Goal: Information Seeking & Learning: Check status

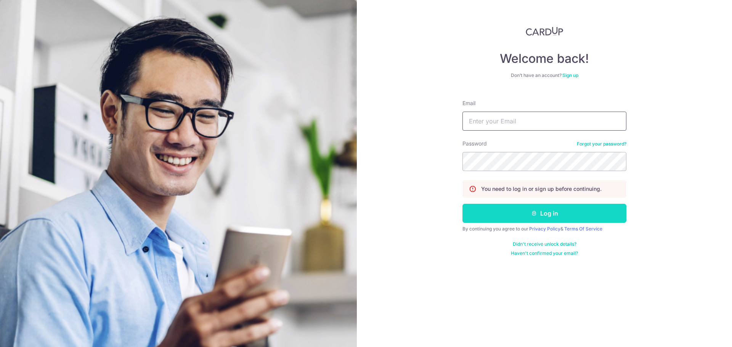
type input "[PERSON_NAME][EMAIL_ADDRESS][PERSON_NAME][DOMAIN_NAME]"
click at [485, 218] on button "Log in" at bounding box center [544, 213] width 164 height 19
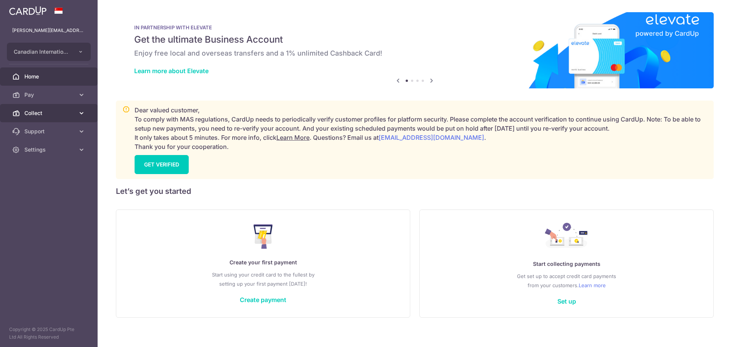
click at [23, 106] on link "Collect" at bounding box center [49, 113] width 98 height 18
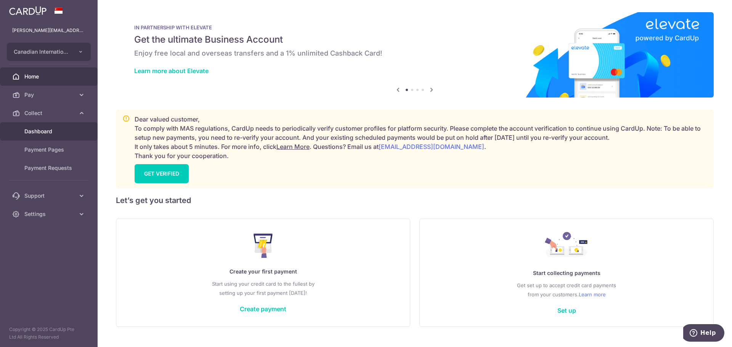
click at [45, 132] on span "Dashboard" at bounding box center [49, 132] width 50 height 8
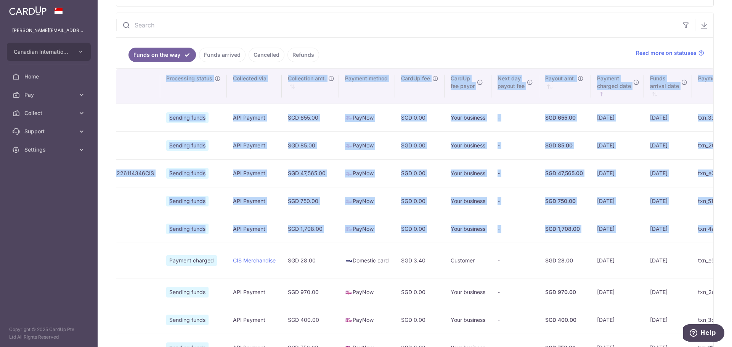
scroll to position [0, 267]
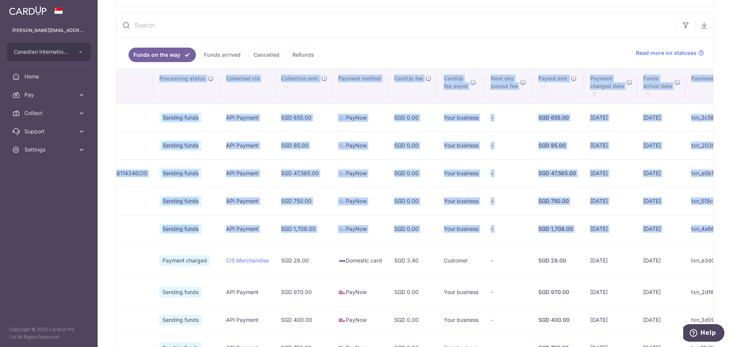
drag, startPoint x: 154, startPoint y: 257, endPoint x: 729, endPoint y: 264, distance: 574.8
click at [729, 264] on div "Collect dashboard Collect Payment Create request to collect payments Custom Pay…" at bounding box center [415, 173] width 634 height 347
click at [637, 273] on td "[DATE]" at bounding box center [661, 260] width 48 height 35
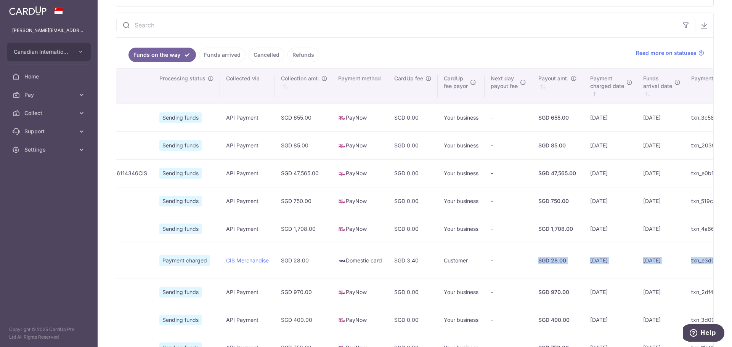
drag, startPoint x: 678, startPoint y: 261, endPoint x: 413, endPoint y: 268, distance: 265.3
click at [413, 268] on tr "[PERSON_NAME] [PERSON_NAME] [PERSON_NAME] [PERSON_NAME] [PERSON_NAME][EMAIL_ADD…" at bounding box center [324, 260] width 951 height 35
click at [637, 263] on td "[DATE]" at bounding box center [661, 260] width 48 height 35
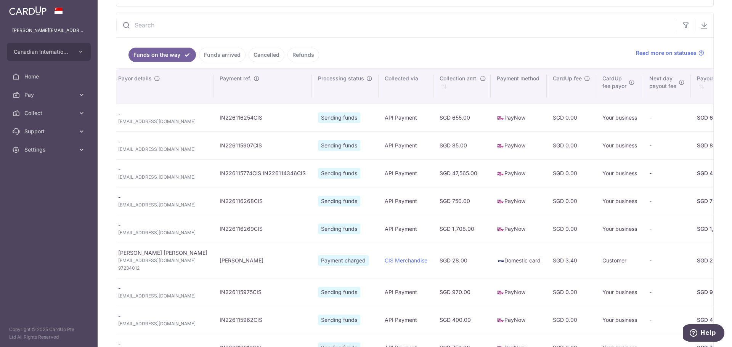
scroll to position [0, 0]
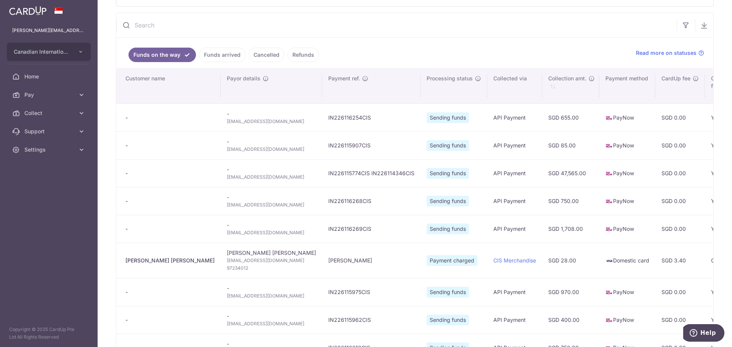
drag, startPoint x: 565, startPoint y: 260, endPoint x: 0, endPoint y: 258, distance: 565.2
click at [0, 258] on main "[PERSON_NAME][EMAIL_ADDRESS][PERSON_NAME][DOMAIN_NAME] Canadian International S…" at bounding box center [366, 173] width 732 height 347
click at [227, 258] on span "[EMAIL_ADDRESS][DOMAIN_NAME]" at bounding box center [271, 261] width 89 height 8
drag, startPoint x: 239, startPoint y: 261, endPoint x: 486, endPoint y: 259, distance: 247.0
click at [486, 259] on tr "[PERSON_NAME] [PERSON_NAME] [PERSON_NAME] [PERSON_NAME] [PERSON_NAME][EMAIL_ADD…" at bounding box center [591, 260] width 951 height 35
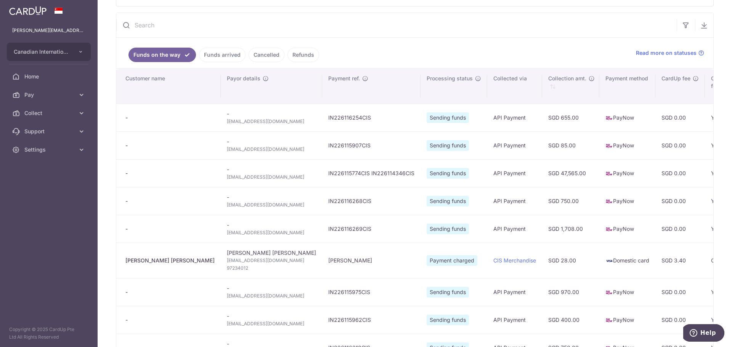
type input "[DATE]"
click at [599, 260] on td "Domestic card" at bounding box center [627, 260] width 56 height 35
drag, startPoint x: 510, startPoint y: 260, endPoint x: 628, endPoint y: 260, distance: 118.5
click at [628, 260] on tr "[PERSON_NAME] [PERSON_NAME] [PERSON_NAME] [PERSON_NAME] [PERSON_NAME][EMAIL_ADD…" at bounding box center [591, 260] width 951 height 35
click at [542, 255] on td "SGD 28.00" at bounding box center [570, 260] width 57 height 35
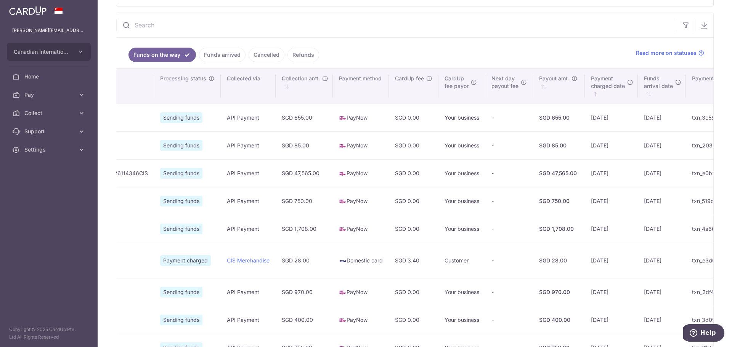
scroll to position [0, 267]
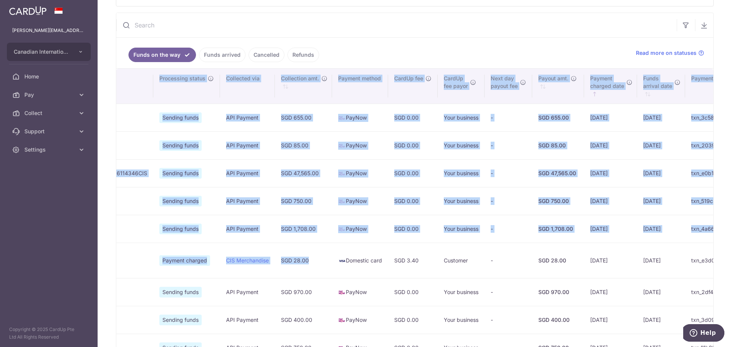
drag, startPoint x: 503, startPoint y: 261, endPoint x: 710, endPoint y: 258, distance: 206.6
click at [710, 258] on div "Collect dashboard Collect Payment Create request to collect payments Custom Pay…" at bounding box center [415, 173] width 634 height 347
click at [532, 247] on td "SGD 28.00" at bounding box center [558, 260] width 52 height 35
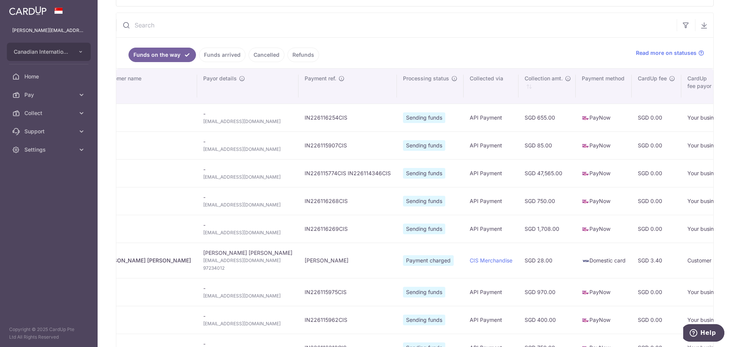
drag, startPoint x: 701, startPoint y: 260, endPoint x: 114, endPoint y: 261, distance: 586.2
click at [114, 261] on div "Collect dashboard Collect Payment Create request to collect payments Custom Pay…" at bounding box center [415, 173] width 634 height 347
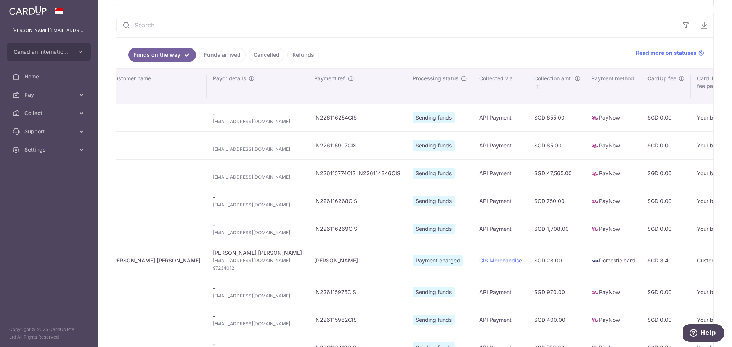
click at [641, 253] on td "SGD 3.40" at bounding box center [666, 260] width 50 height 35
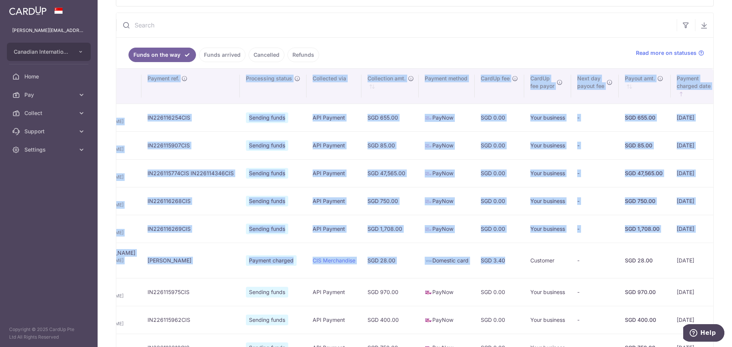
scroll to position [0, 267]
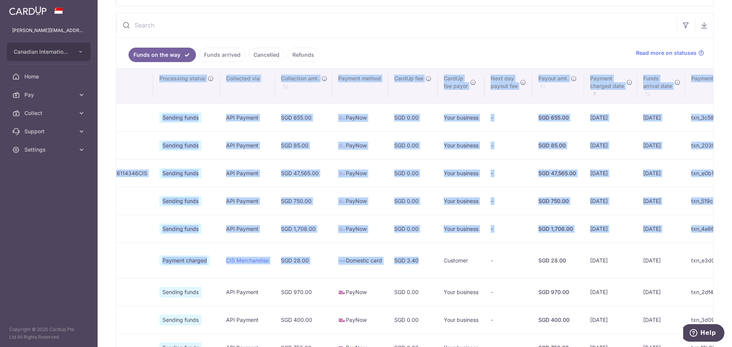
drag, startPoint x: 586, startPoint y: 257, endPoint x: 731, endPoint y: 260, distance: 145.6
click at [731, 260] on div "Collect dashboard Collect Payment Create request to collect payments Custom Pay…" at bounding box center [415, 173] width 634 height 347
click at [685, 262] on td "txn_e3d0af8a39e" at bounding box center [715, 260] width 60 height 35
drag, startPoint x: 551, startPoint y: 262, endPoint x: 584, endPoint y: 261, distance: 32.8
click at [637, 261] on td "[DATE]" at bounding box center [661, 260] width 48 height 35
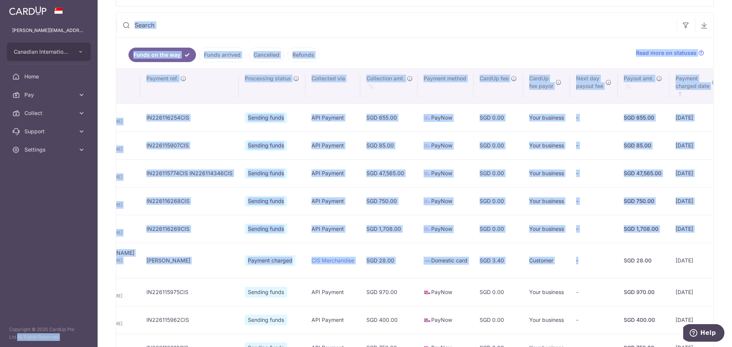
scroll to position [0, 0]
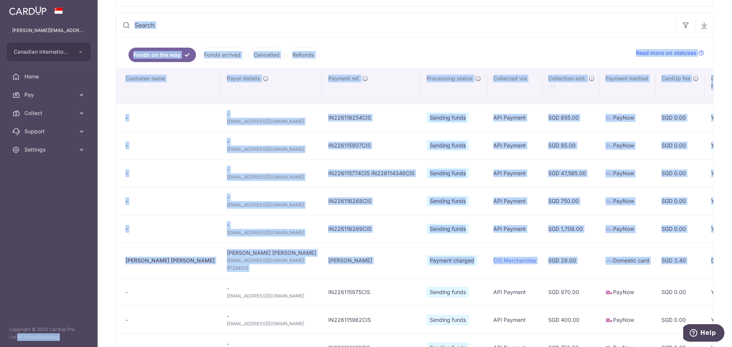
drag, startPoint x: 438, startPoint y: 261, endPoint x: 88, endPoint y: 260, distance: 349.9
click at [88, 260] on main "[PERSON_NAME][EMAIL_ADDRESS][PERSON_NAME][DOMAIN_NAME] Canadian International S…" at bounding box center [366, 173] width 732 height 347
click at [487, 266] on td "CIS Merchandise" at bounding box center [514, 260] width 55 height 35
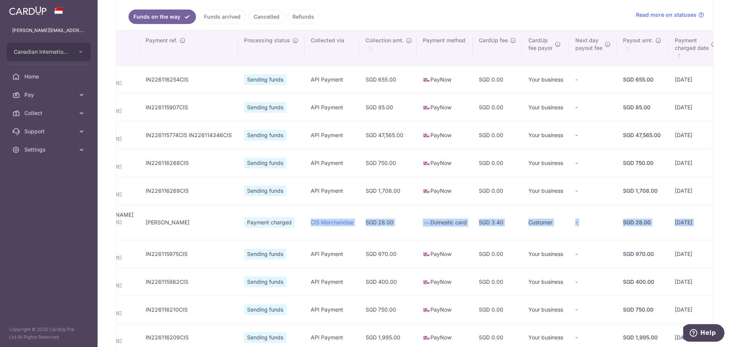
scroll to position [0, 267]
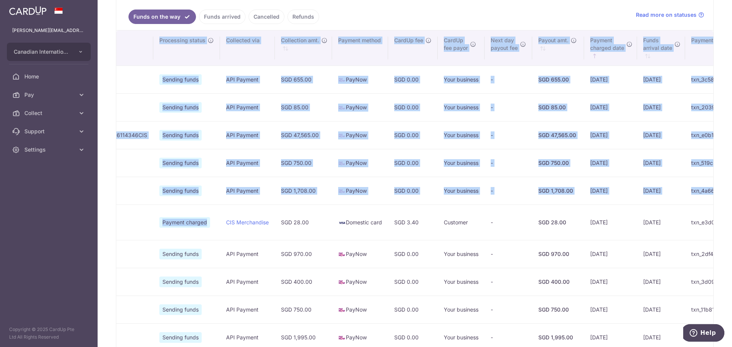
drag, startPoint x: 397, startPoint y: 223, endPoint x: 715, endPoint y: 223, distance: 317.9
click at [715, 223] on div "Collect dashboard Collect Payment Create request to collect payments Custom Pay…" at bounding box center [415, 173] width 634 height 347
click at [637, 226] on td "[DATE]" at bounding box center [661, 222] width 48 height 35
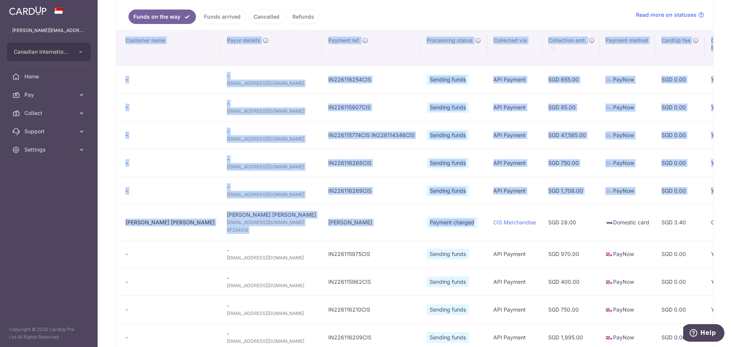
drag, startPoint x: 583, startPoint y: 219, endPoint x: 72, endPoint y: 208, distance: 510.8
click at [72, 208] on main "[PERSON_NAME][EMAIL_ADDRESS][PERSON_NAME][DOMAIN_NAME] Canadian International S…" at bounding box center [366, 173] width 732 height 347
click at [322, 224] on td "[PERSON_NAME]" at bounding box center [371, 222] width 98 height 35
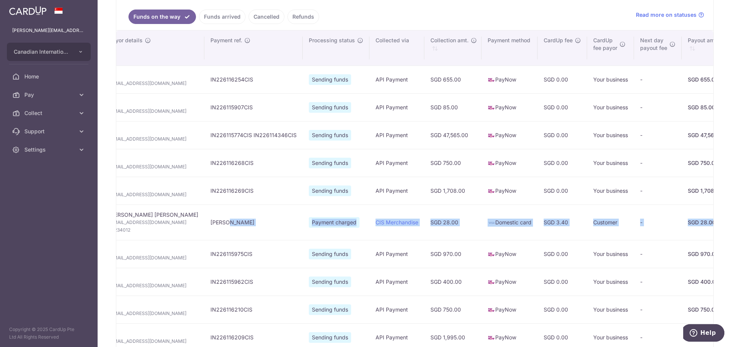
scroll to position [0, 267]
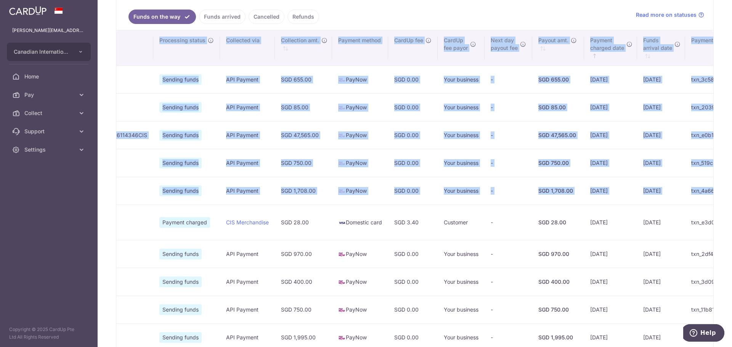
drag, startPoint x: 257, startPoint y: 236, endPoint x: 723, endPoint y: 237, distance: 465.7
click at [723, 237] on div "Collect dashboard Collect Payment Create request to collect payments Custom Pay…" at bounding box center [415, 173] width 634 height 347
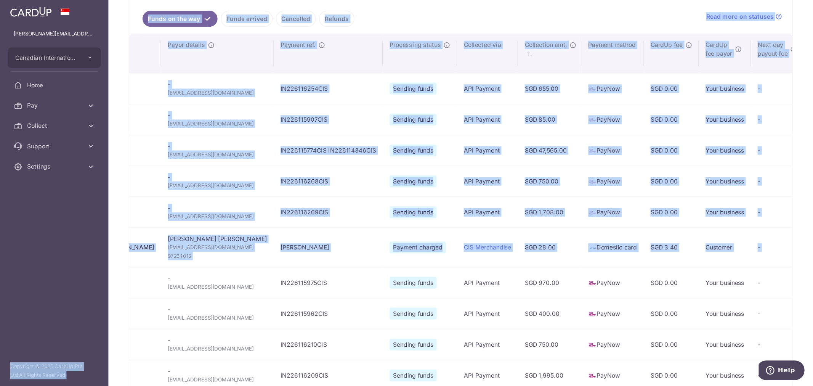
scroll to position [0, 0]
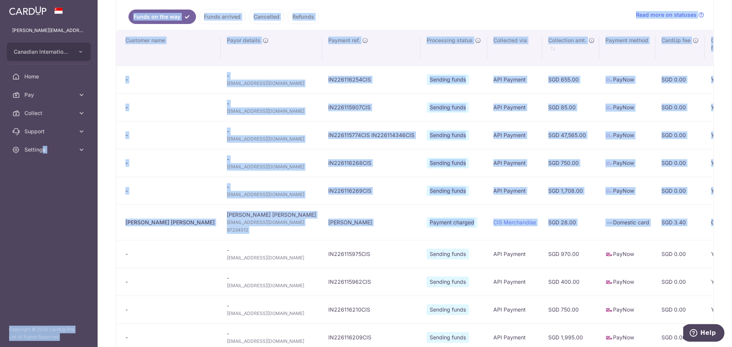
drag, startPoint x: 674, startPoint y: 236, endPoint x: 43, endPoint y: 232, distance: 630.8
click at [43, 232] on main "[PERSON_NAME][EMAIL_ADDRESS][PERSON_NAME][DOMAIN_NAME] Canadian International S…" at bounding box center [366, 173] width 732 height 347
click at [227, 234] on span "97234012" at bounding box center [271, 230] width 89 height 8
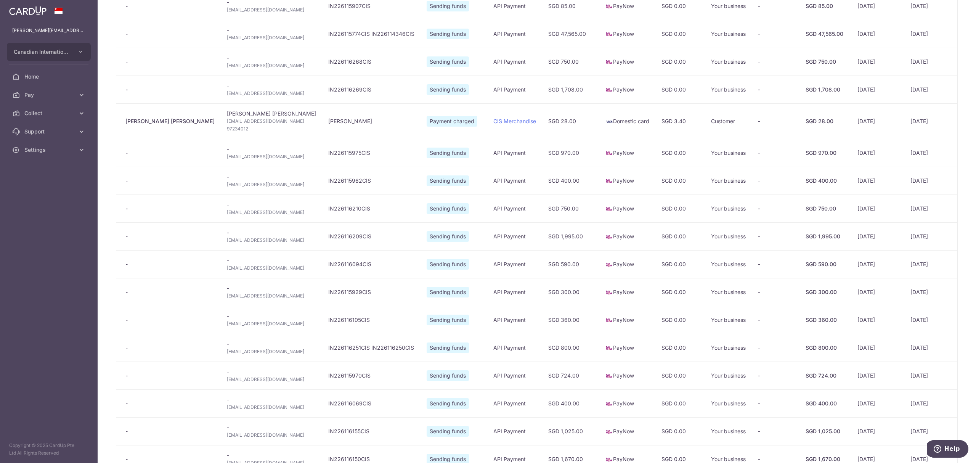
scroll to position [114, 0]
